Goal: Transaction & Acquisition: Purchase product/service

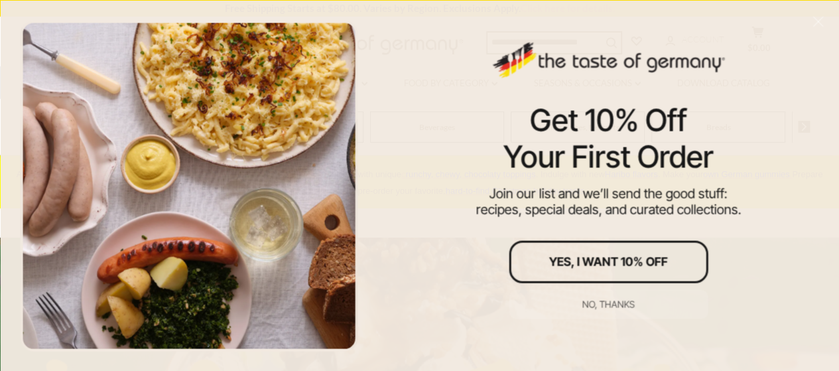
click at [610, 300] on div "No, thanks" at bounding box center [608, 303] width 52 height 9
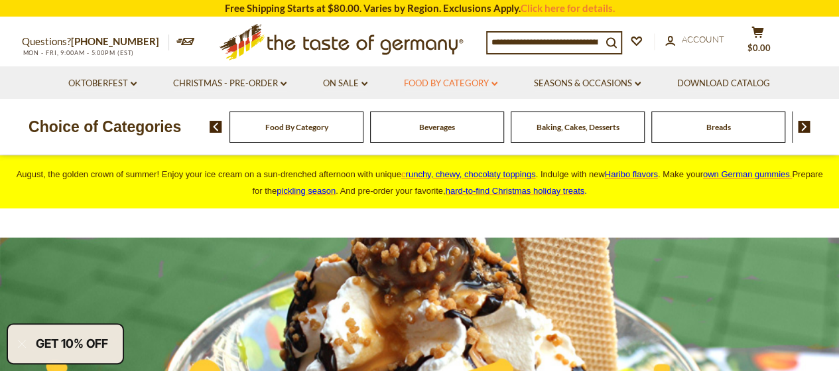
click at [466, 85] on link "Food By Category dropdown_arrow" at bounding box center [451, 83] width 94 height 15
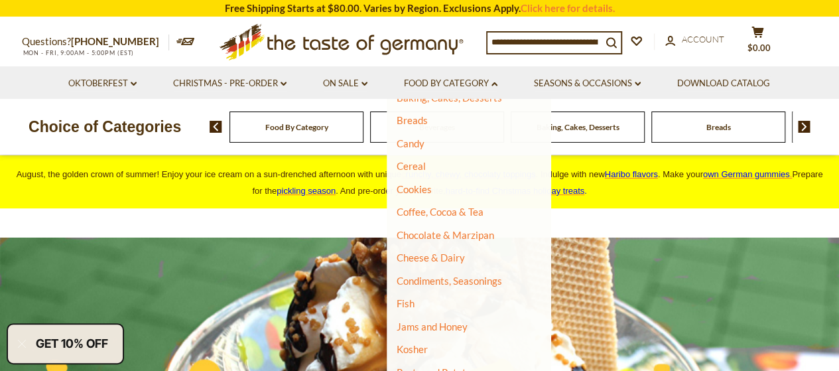
scroll to position [133, 0]
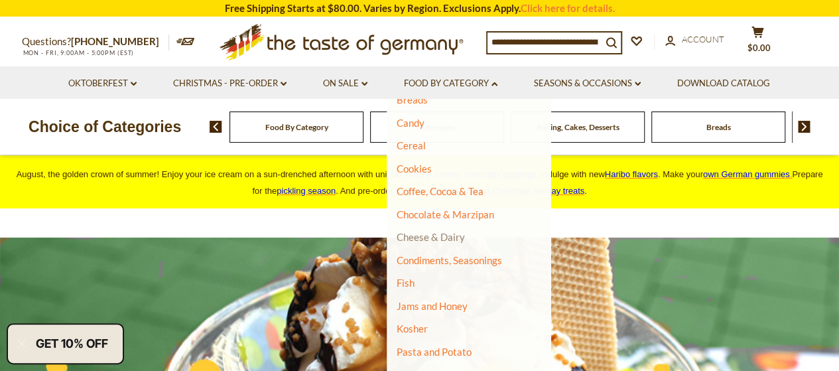
click at [431, 235] on link "Cheese & Dairy" at bounding box center [431, 237] width 68 height 12
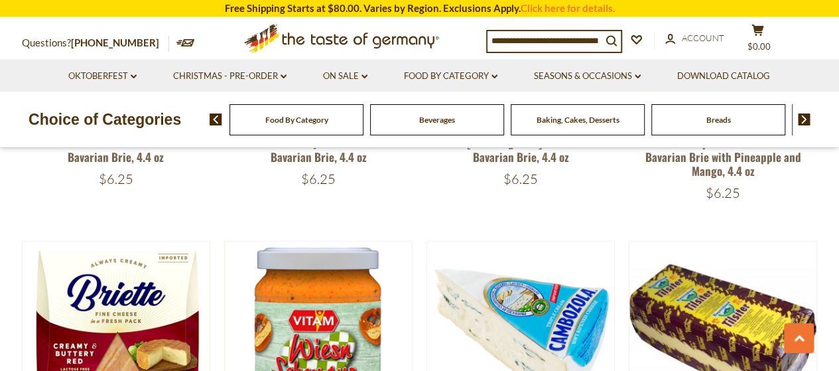
scroll to position [597, 0]
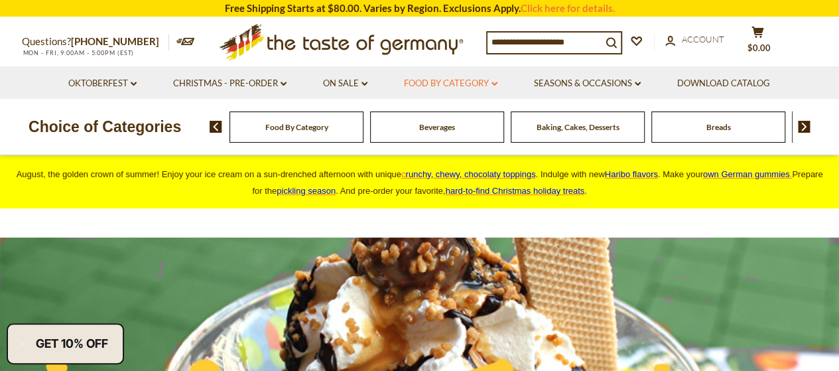
click at [472, 90] on li "Food By Category dropdown_arrow All Food By Category Taste of Germany Collectio…" at bounding box center [451, 82] width 128 height 32
click at [470, 78] on link "Food By Category dropdown_arrow" at bounding box center [451, 83] width 94 height 15
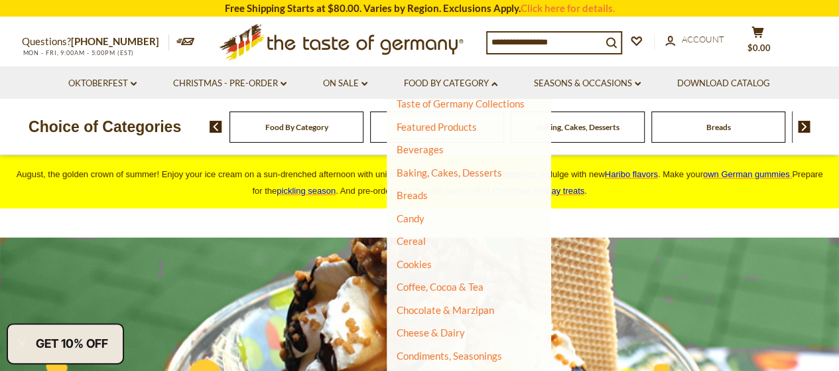
scroll to position [133, 0]
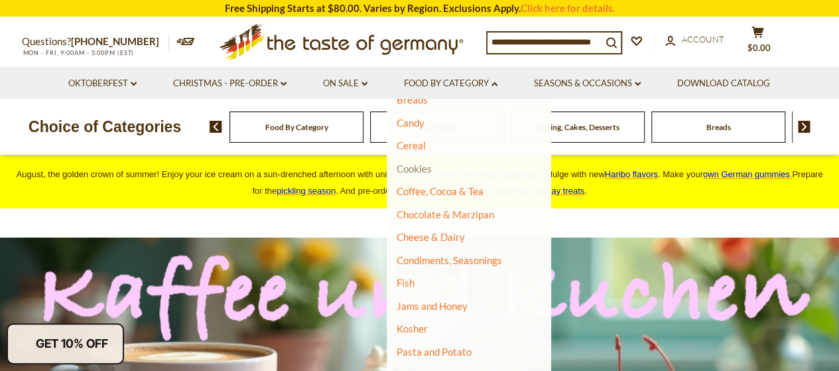
click at [417, 168] on link "Cookies" at bounding box center [414, 168] width 35 height 12
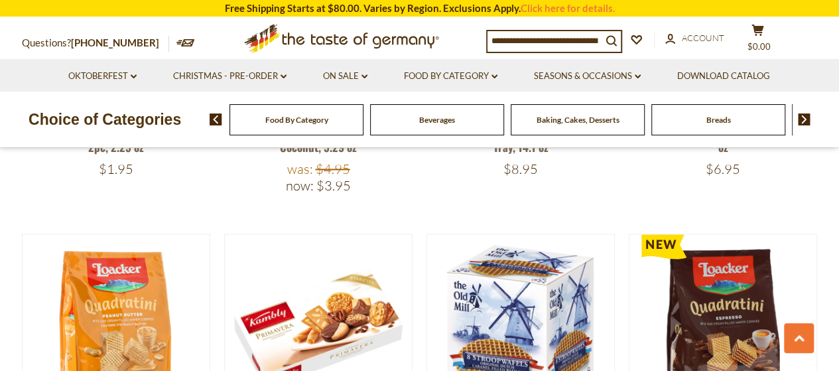
scroll to position [796, 0]
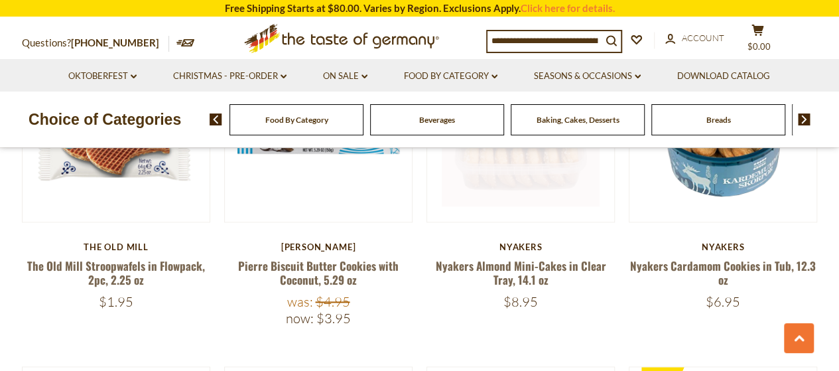
click at [532, 176] on link at bounding box center [521, 127] width 158 height 158
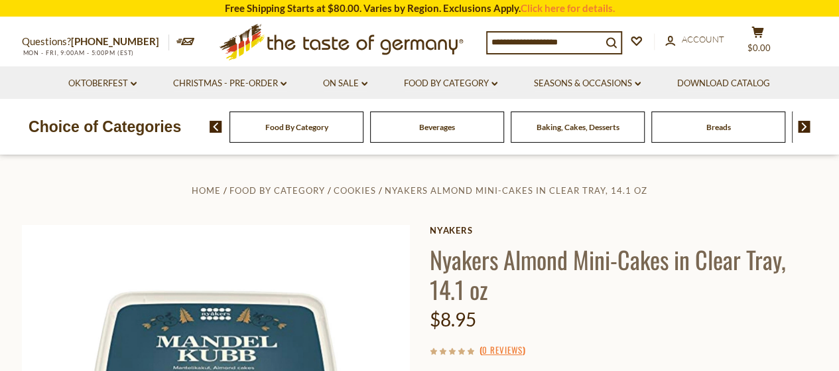
scroll to position [66, 0]
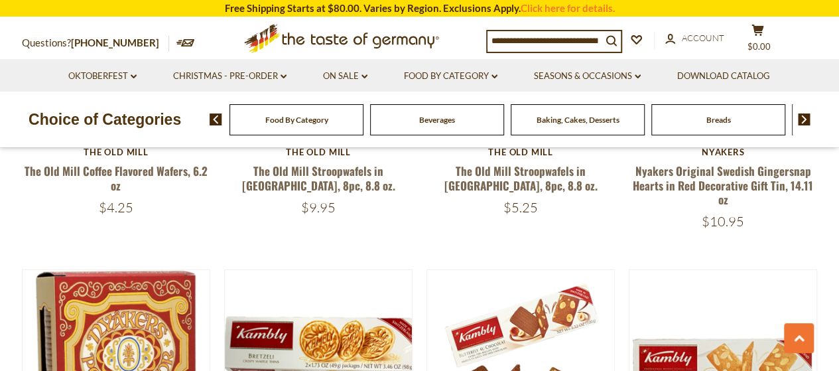
scroll to position [2056, 0]
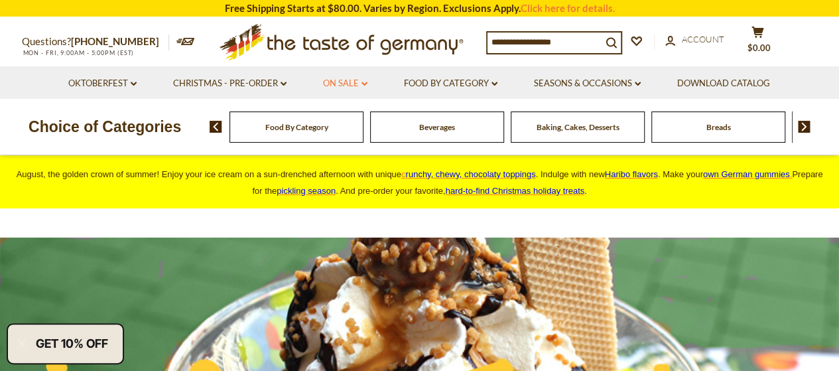
click at [352, 78] on link "On Sale dropdown_arrow" at bounding box center [345, 83] width 44 height 15
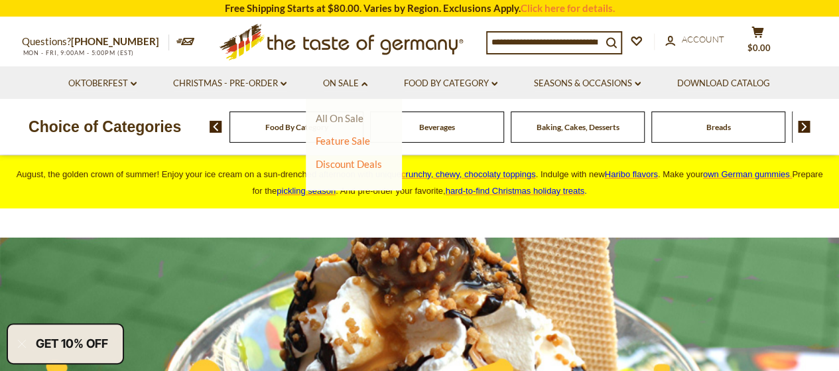
click at [342, 115] on link "All On Sale" at bounding box center [340, 118] width 48 height 12
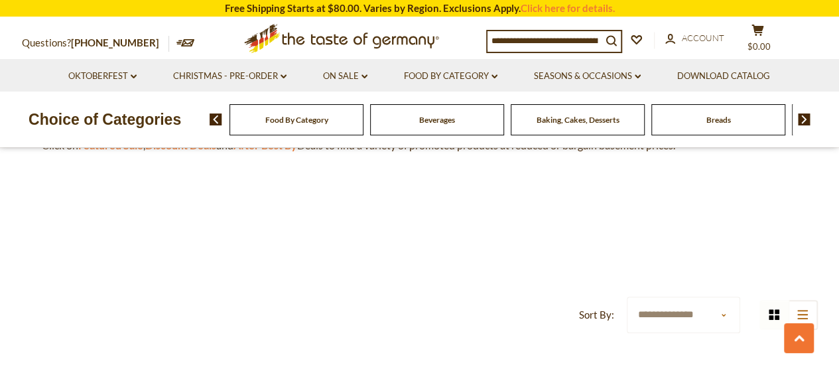
scroll to position [332, 0]
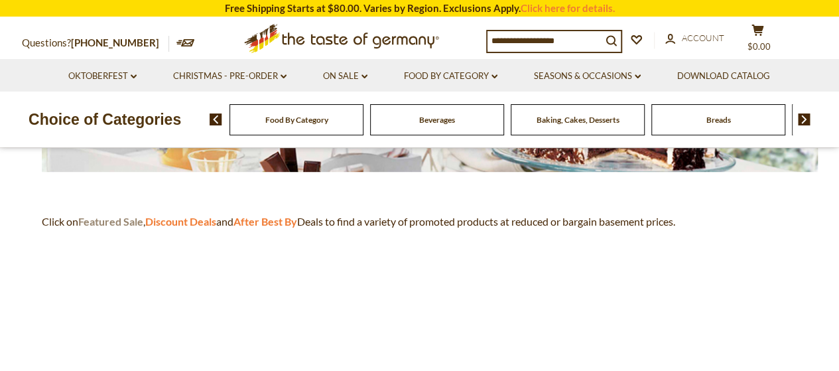
click at [129, 220] on strong "Featured Sale" at bounding box center [110, 221] width 65 height 13
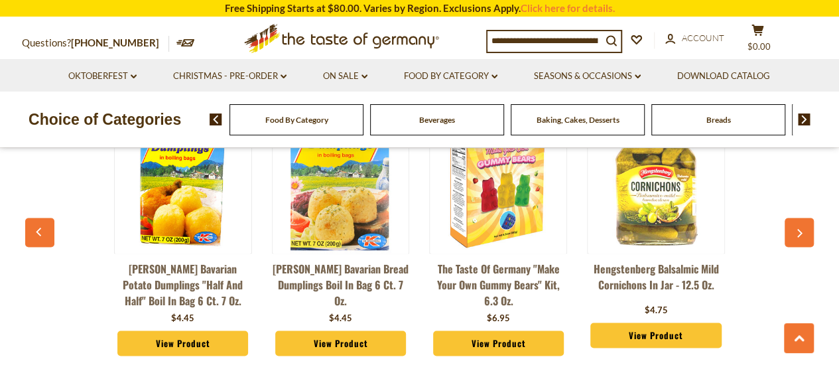
scroll to position [730, 0]
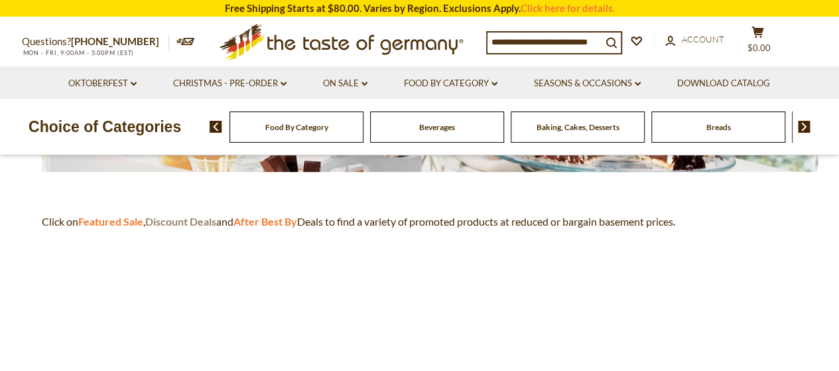
click at [187, 218] on strong "Discount Deals" at bounding box center [180, 221] width 71 height 13
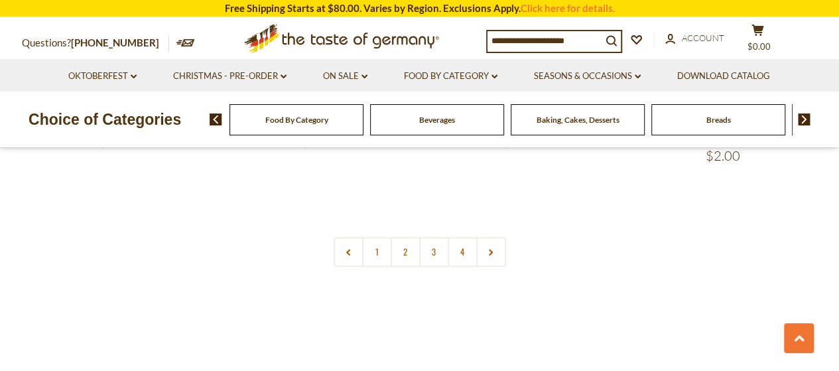
scroll to position [3117, 0]
click at [405, 235] on link "2" at bounding box center [406, 250] width 30 height 30
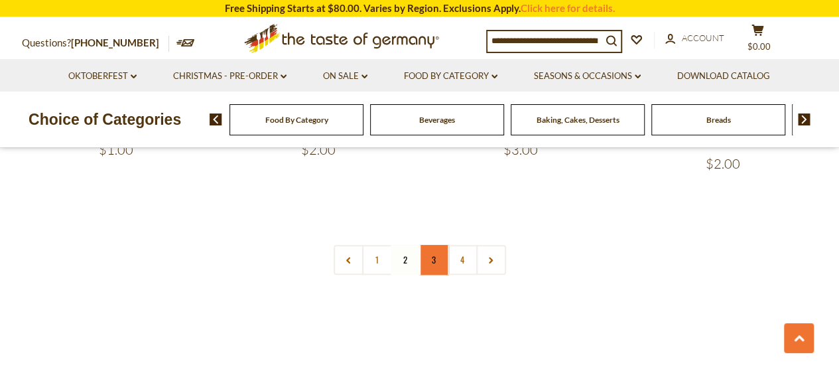
click at [429, 245] on link "3" at bounding box center [434, 260] width 30 height 30
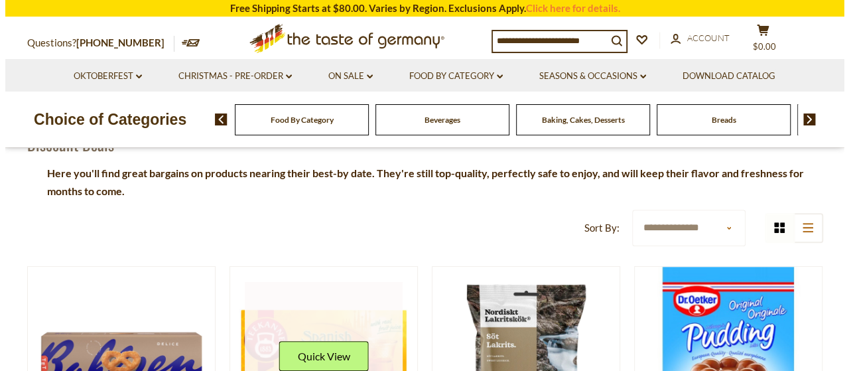
scroll to position [199, 0]
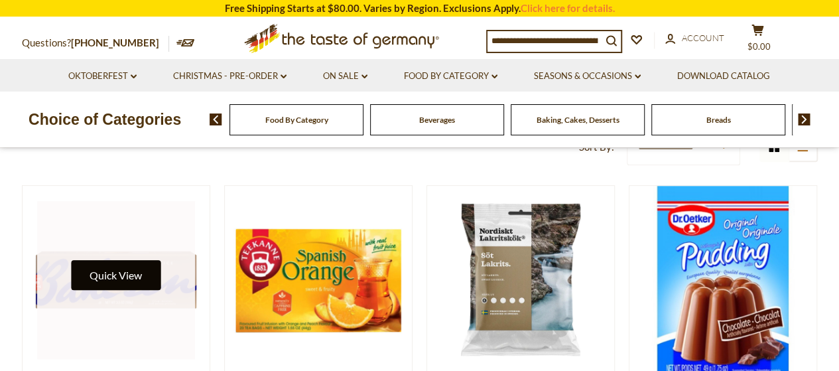
click at [129, 280] on button "Quick View" at bounding box center [116, 275] width 90 height 30
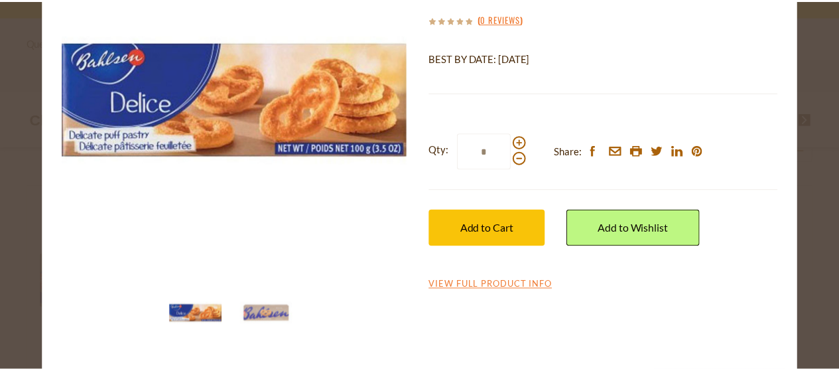
scroll to position [0, 0]
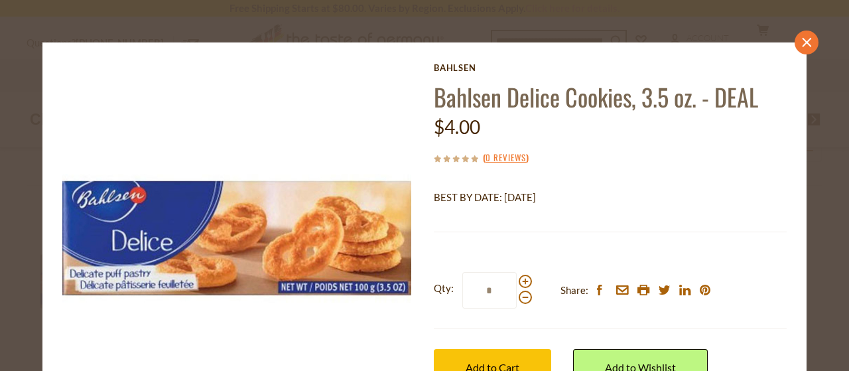
click at [802, 44] on icon at bounding box center [806, 42] width 9 height 9
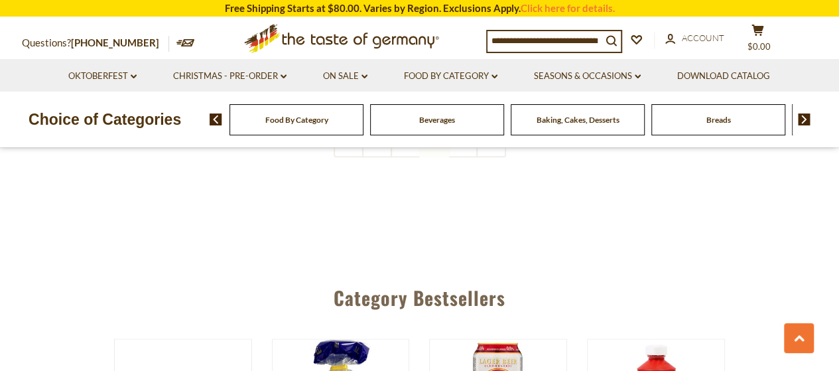
scroll to position [3051, 0]
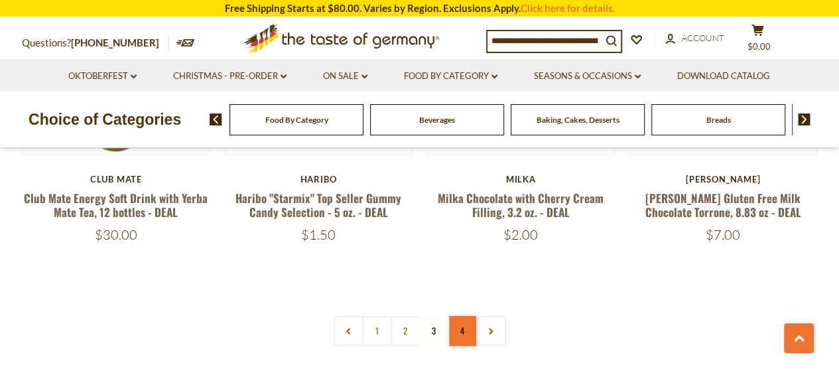
click at [454, 316] on link "4" at bounding box center [463, 331] width 30 height 30
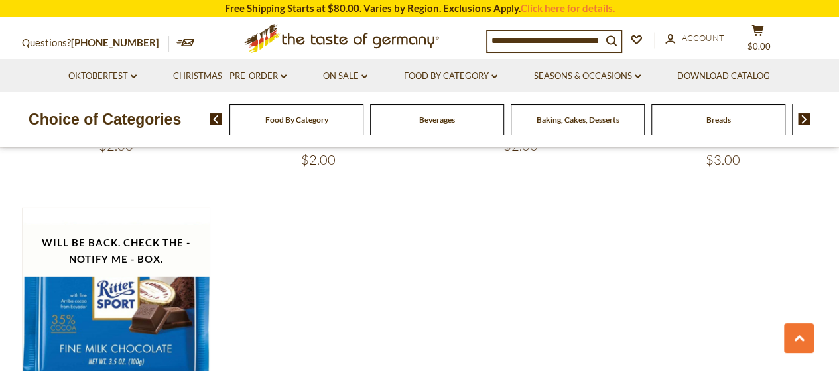
scroll to position [1833, 0]
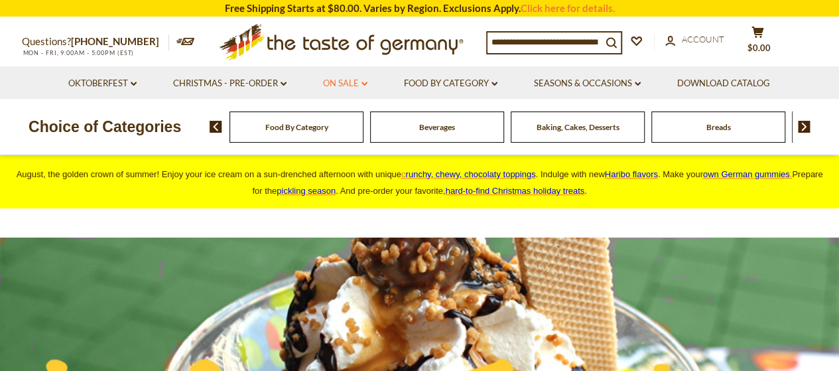
click at [361, 86] on link "On Sale dropdown_arrow" at bounding box center [345, 83] width 44 height 15
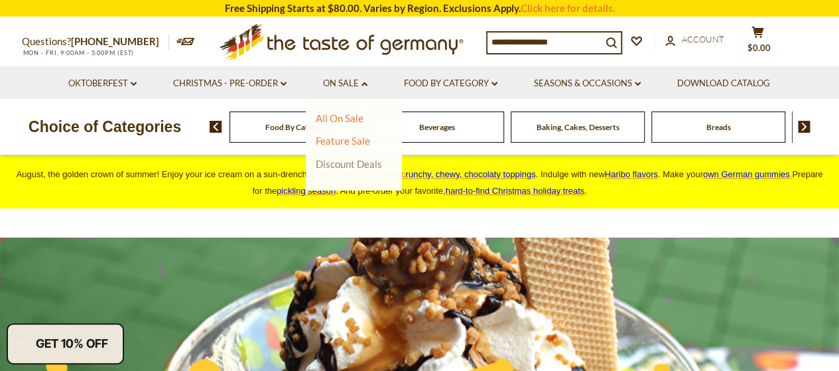
click at [363, 160] on link "Discount Deals" at bounding box center [349, 164] width 66 height 19
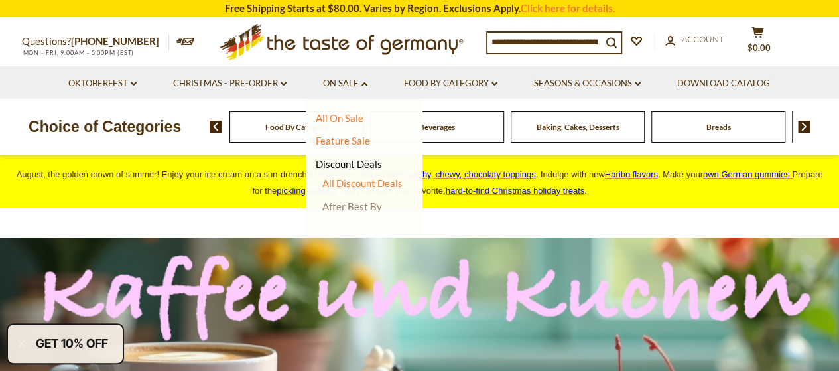
click at [361, 208] on link "After Best By" at bounding box center [352, 206] width 60 height 12
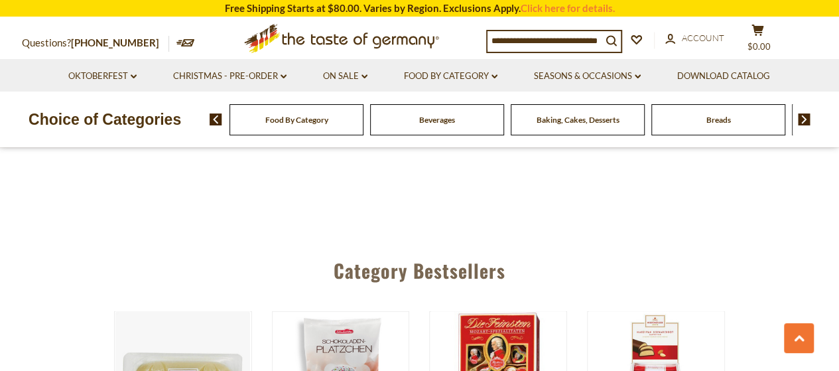
scroll to position [1658, 0]
